Goal: Task Accomplishment & Management: Manage account settings

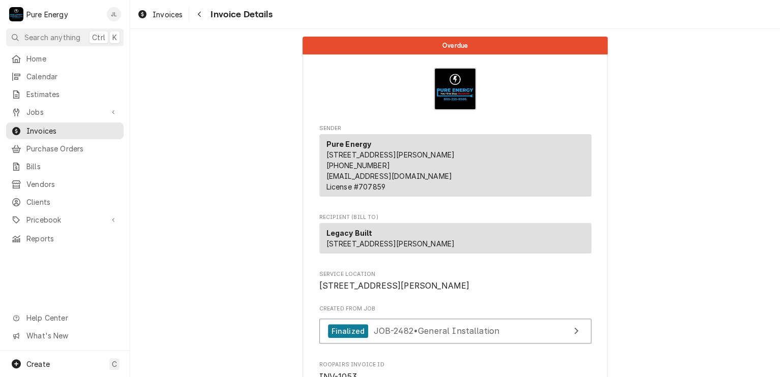
scroll to position [1012, 0]
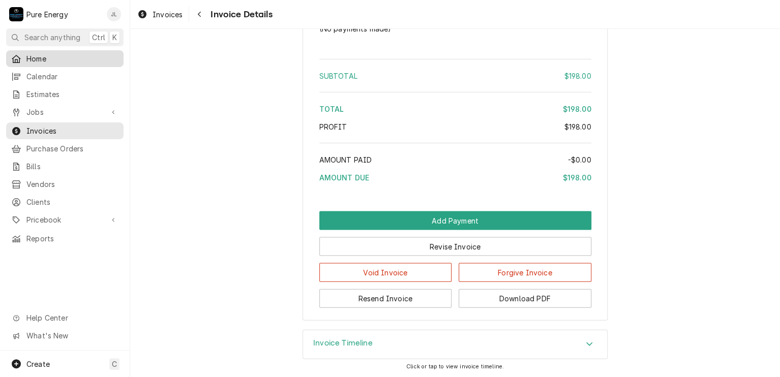
click at [79, 60] on span "Home" at bounding box center [72, 58] width 92 height 11
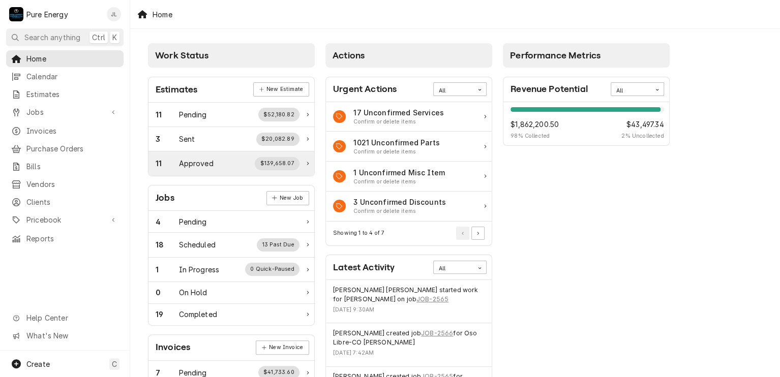
click at [199, 159] on div "Approved" at bounding box center [196, 163] width 35 height 11
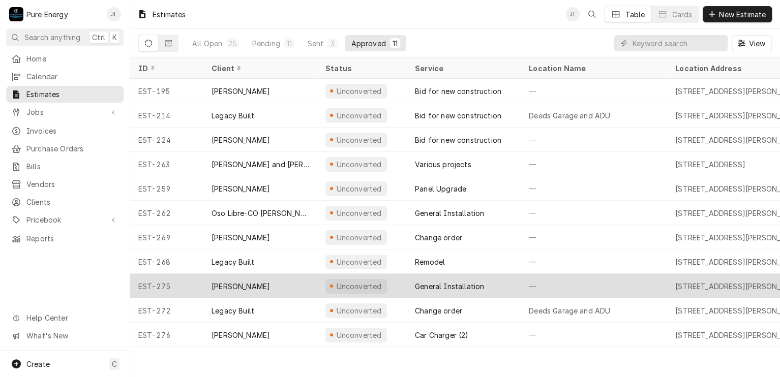
click at [590, 282] on div "—" at bounding box center [594, 286] width 147 height 24
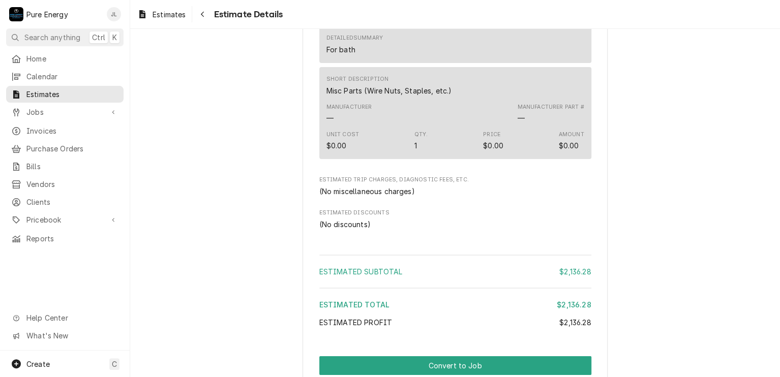
scroll to position [1984, 0]
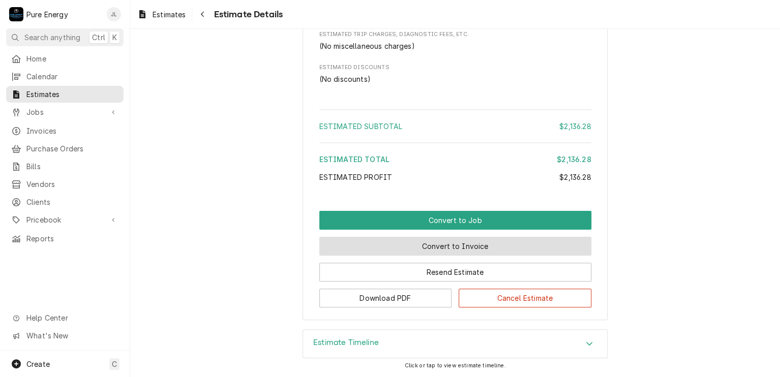
click at [422, 256] on button "Convert to Invoice" at bounding box center [455, 246] width 272 height 19
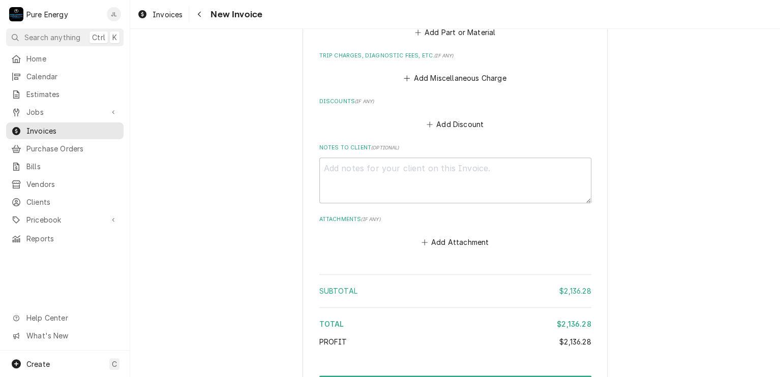
scroll to position [2440, 0]
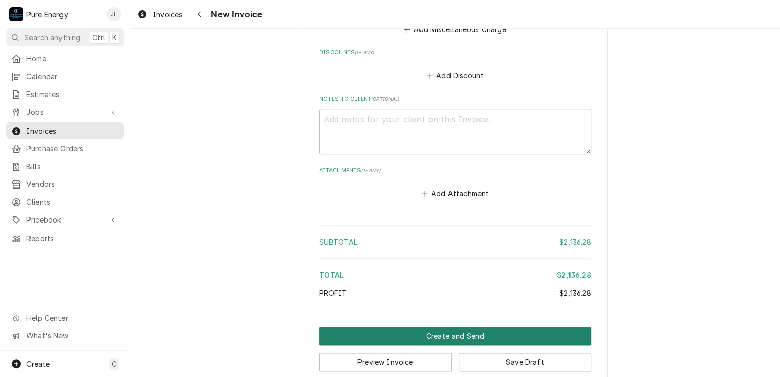
click at [418, 327] on button "Create and Send" at bounding box center [455, 336] width 272 height 19
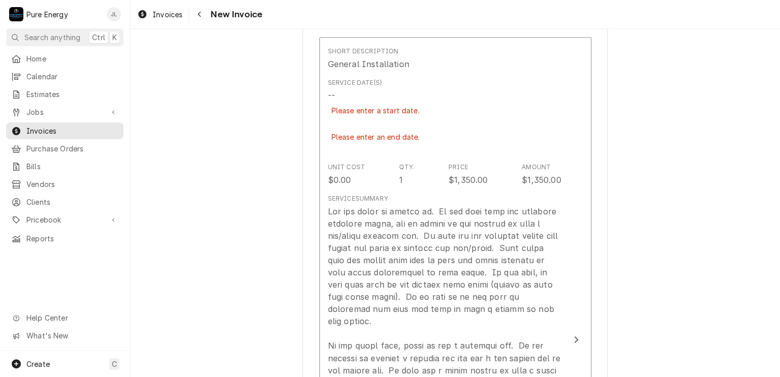
scroll to position [603, 0]
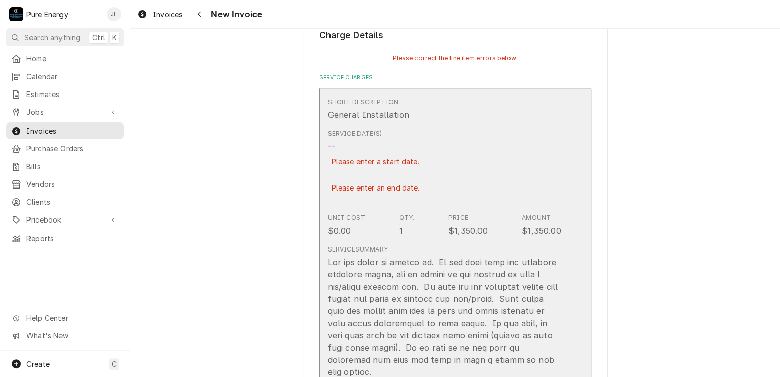
click at [488, 170] on div "Service Date(s) -- Please enter a start date. Please enter an end date." at bounding box center [444, 167] width 233 height 84
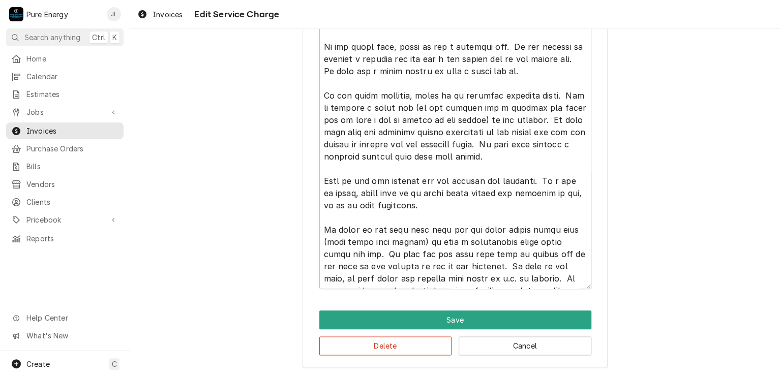
scroll to position [82, 0]
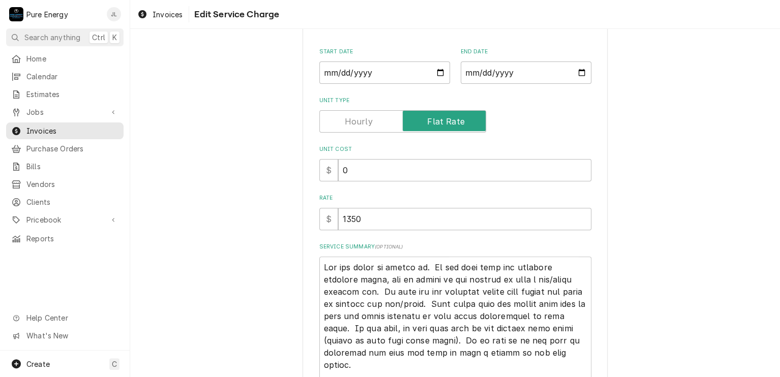
type textarea "x"
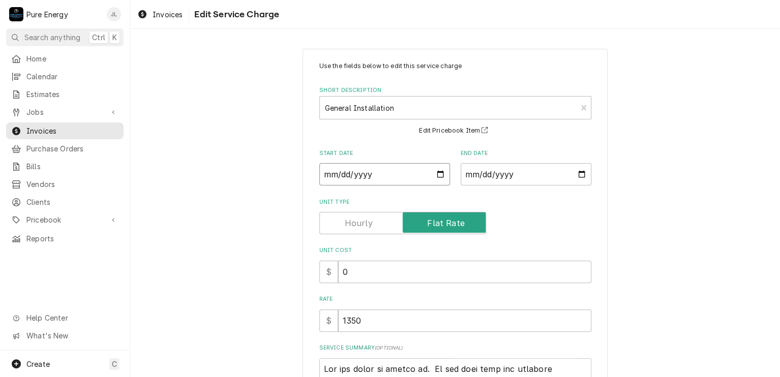
click at [431, 175] on input "Start Date" at bounding box center [384, 174] width 131 height 22
type input "2025-09-09"
click at [580, 174] on input "End Date" at bounding box center [526, 174] width 131 height 22
type textarea "x"
type input "2025-09-09"
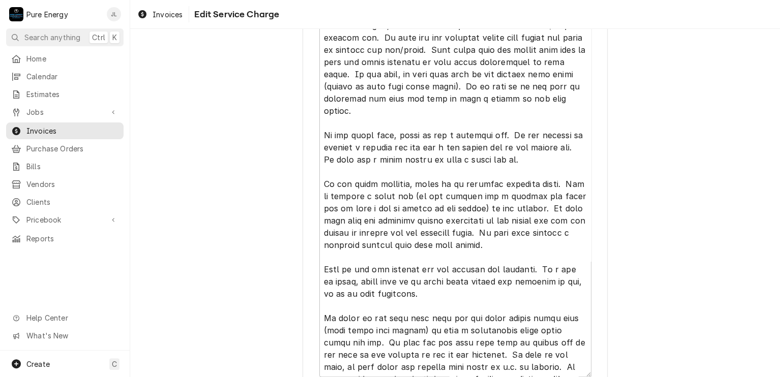
scroll to position [444, 0]
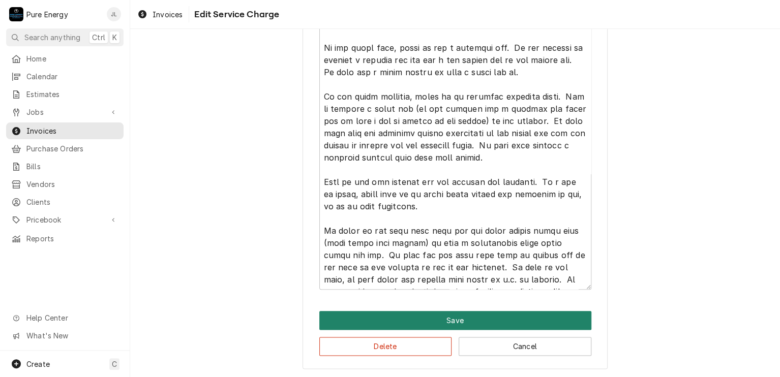
click at [438, 322] on button "Save" at bounding box center [455, 320] width 272 height 19
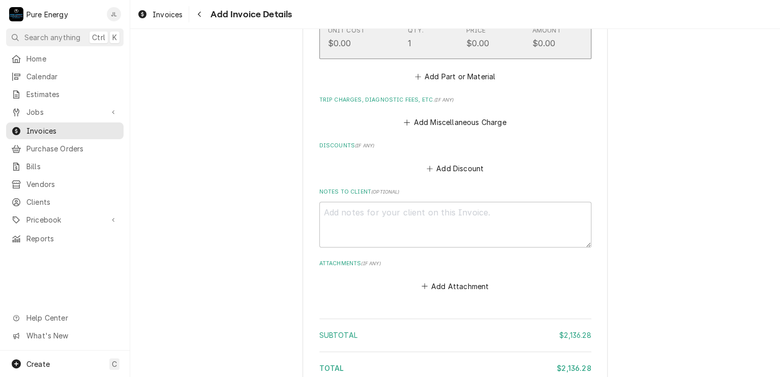
scroll to position [2515, 0]
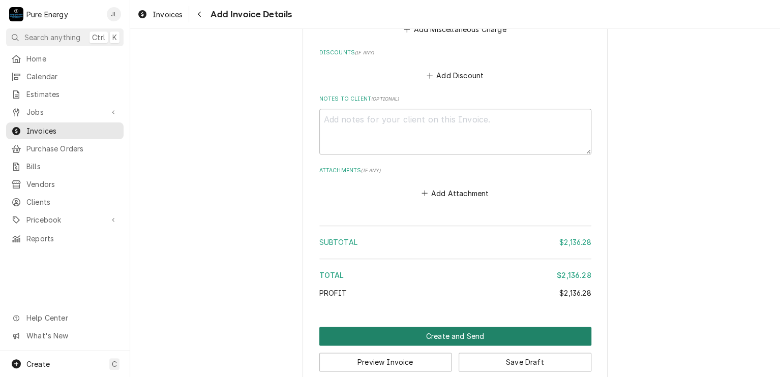
click at [447, 327] on button "Create and Send" at bounding box center [455, 336] width 272 height 19
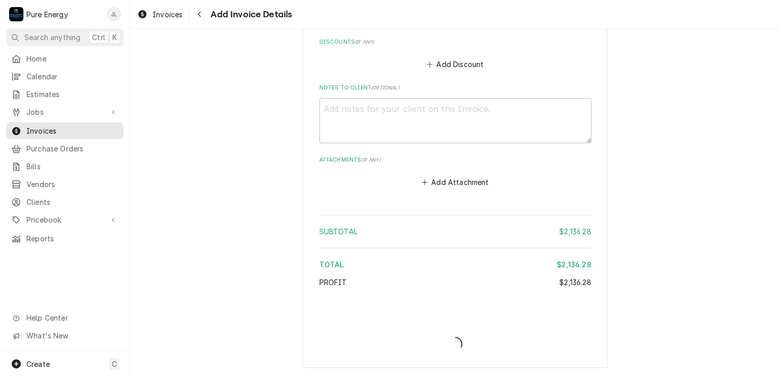
scroll to position [2487, 0]
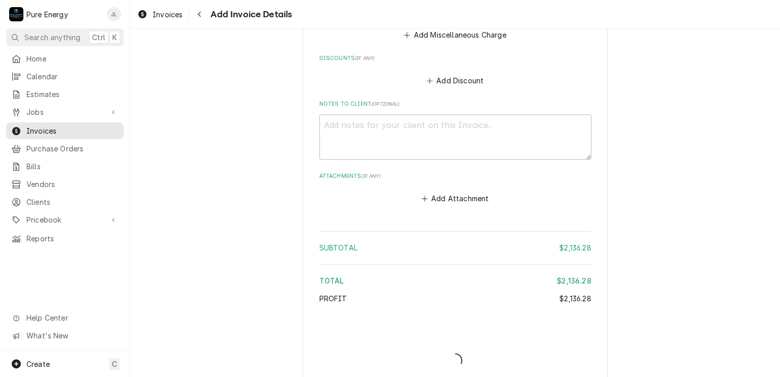
type textarea "x"
click at [445, 333] on div "Invoice Create/Update" at bounding box center [455, 352] width 272 height 39
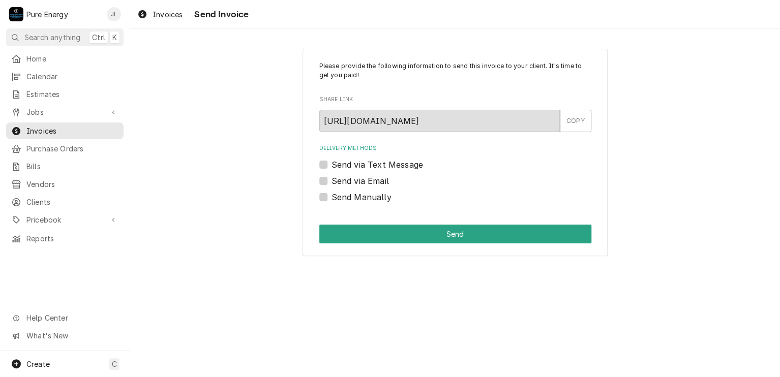
click at [332, 198] on label "Send Manually" at bounding box center [362, 197] width 60 height 12
click at [332, 198] on input "Send Manually" at bounding box center [468, 202] width 272 height 22
checkbox input "true"
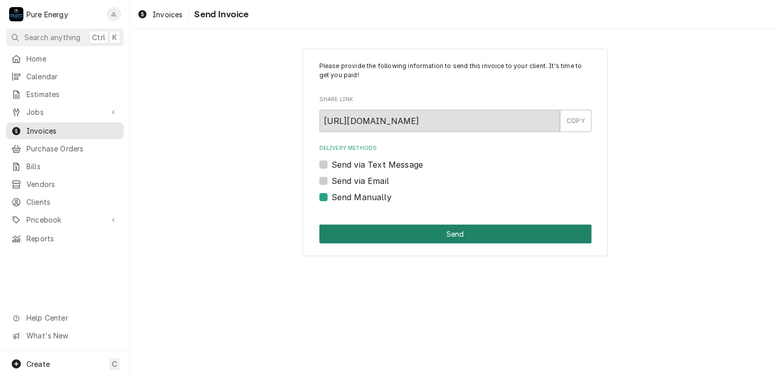
click at [459, 236] on button "Send" at bounding box center [455, 234] width 272 height 19
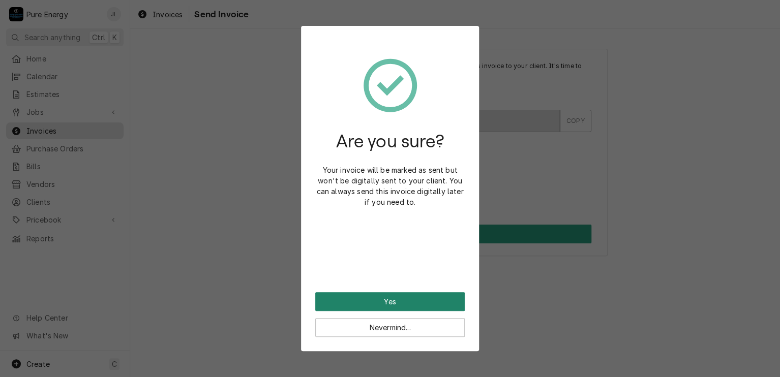
click at [381, 299] on button "Yes" at bounding box center [390, 301] width 150 height 19
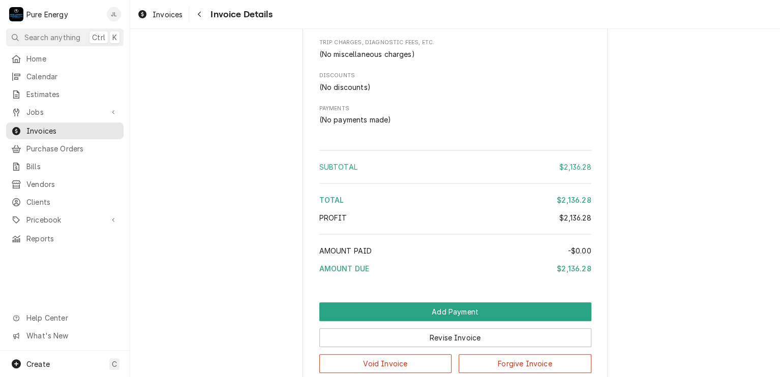
scroll to position [2108, 0]
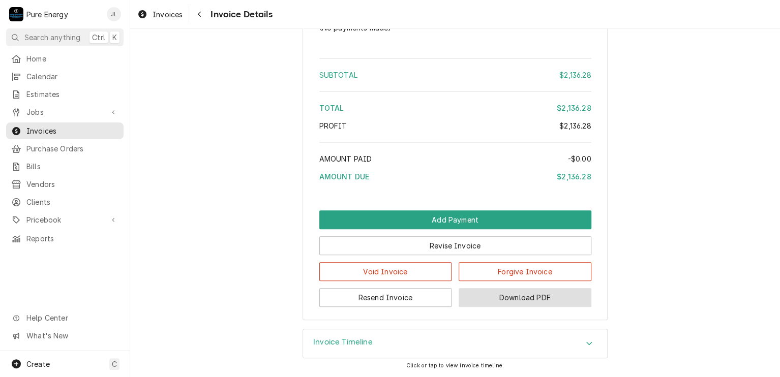
click at [531, 299] on button "Download PDF" at bounding box center [525, 297] width 133 height 19
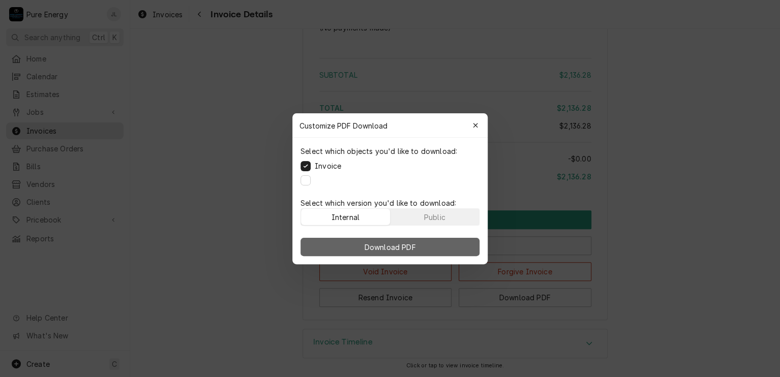
click at [431, 248] on button "Download PDF" at bounding box center [390, 247] width 179 height 18
